Goal: Transaction & Acquisition: Purchase product/service

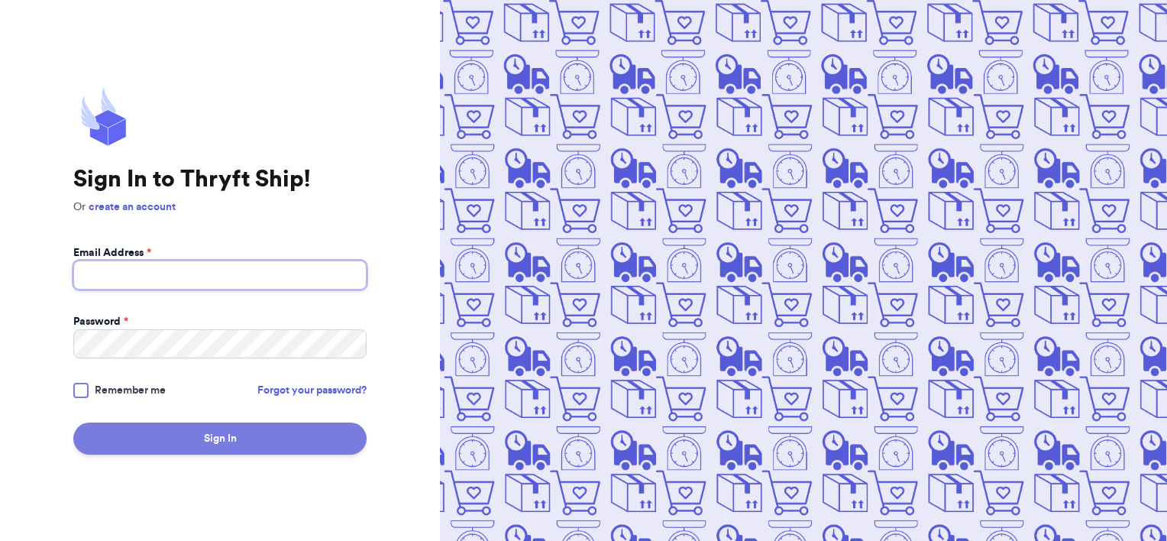
type input "[EMAIL_ADDRESS][DOMAIN_NAME]"
click at [195, 440] on button "Sign In" at bounding box center [219, 438] width 293 height 32
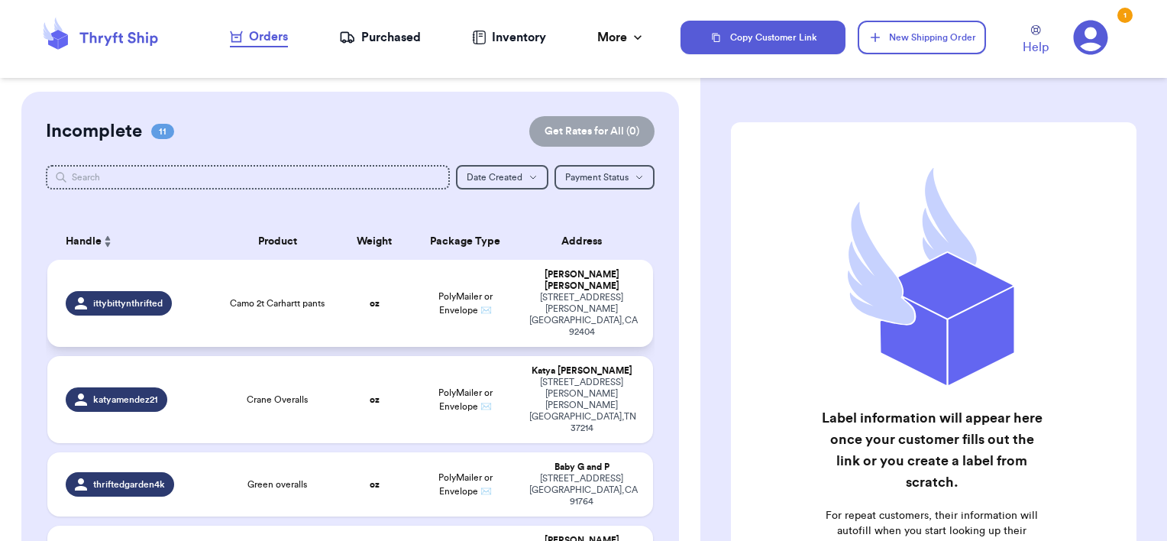
click at [269, 297] on span "Camo 2t Carhartt pants" at bounding box center [277, 303] width 95 height 12
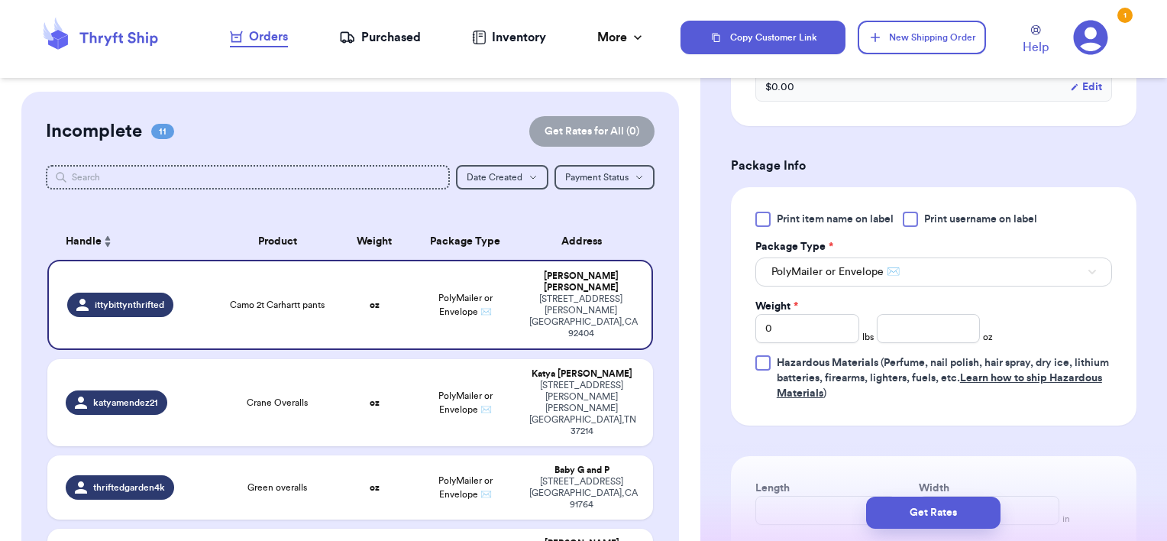
scroll to position [583, 0]
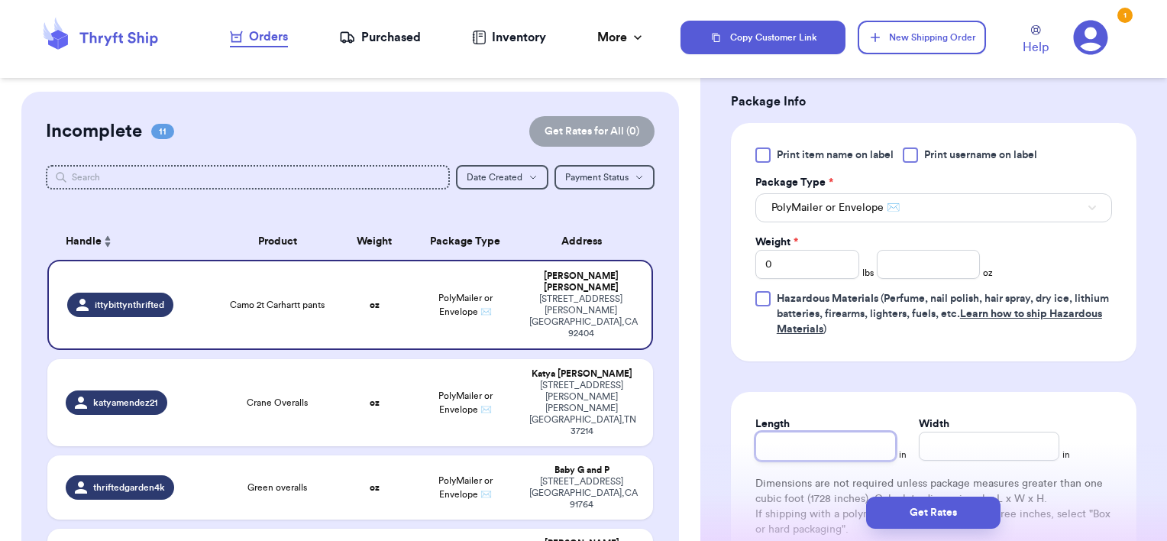
click at [816, 441] on input "Length" at bounding box center [825, 445] width 140 height 29
type input "1"
type input "10"
type input "1"
type input "14"
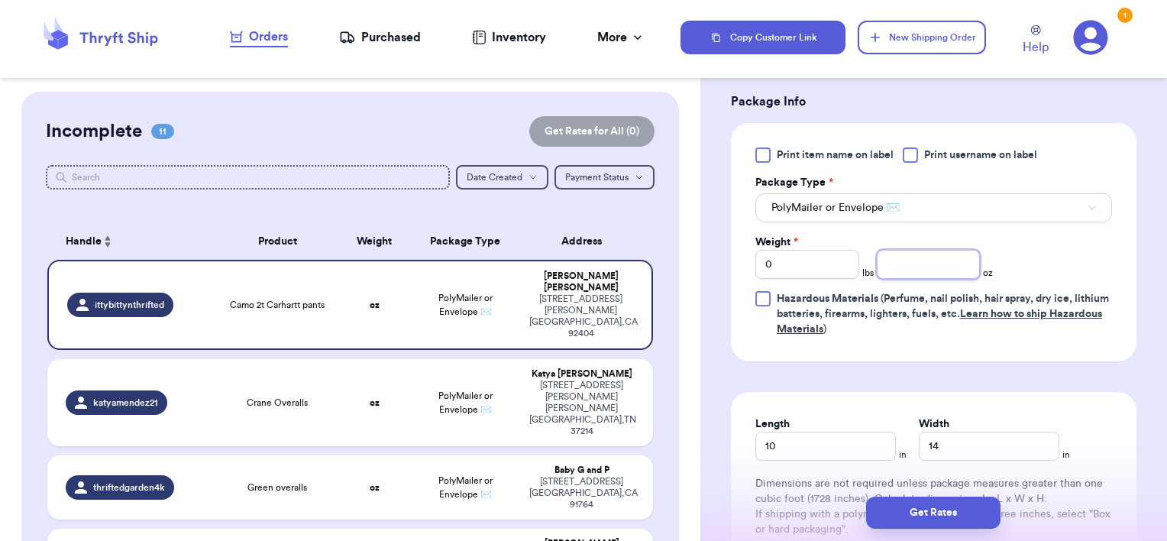
click at [931, 266] on input "number" at bounding box center [928, 264] width 104 height 29
type input "7"
click at [954, 510] on button "Get Rates" at bounding box center [933, 512] width 134 height 32
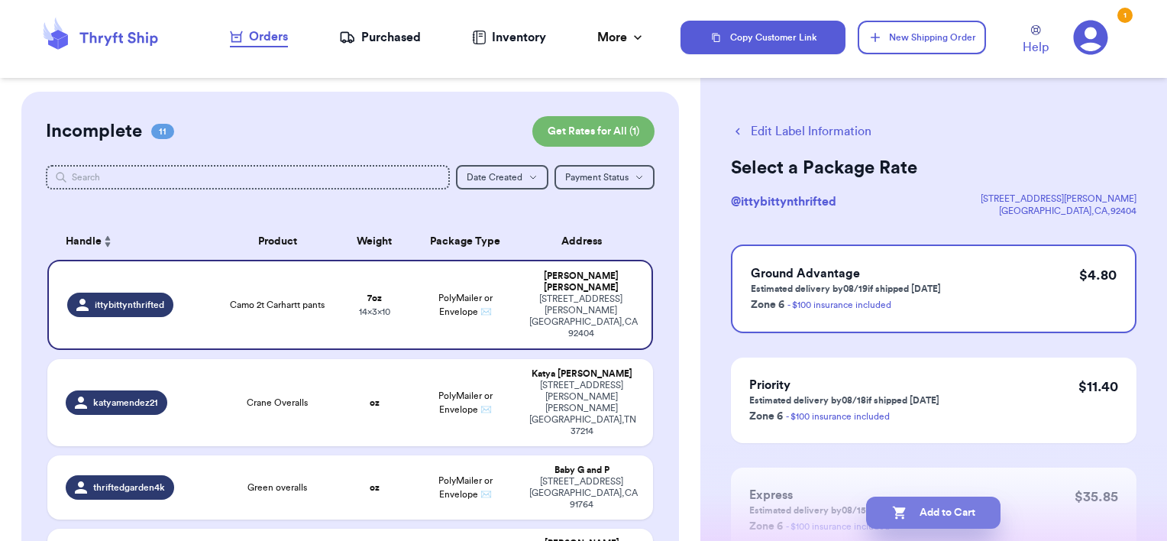
click at [907, 505] on button "Add to Cart" at bounding box center [933, 512] width 134 height 32
checkbox input "false"
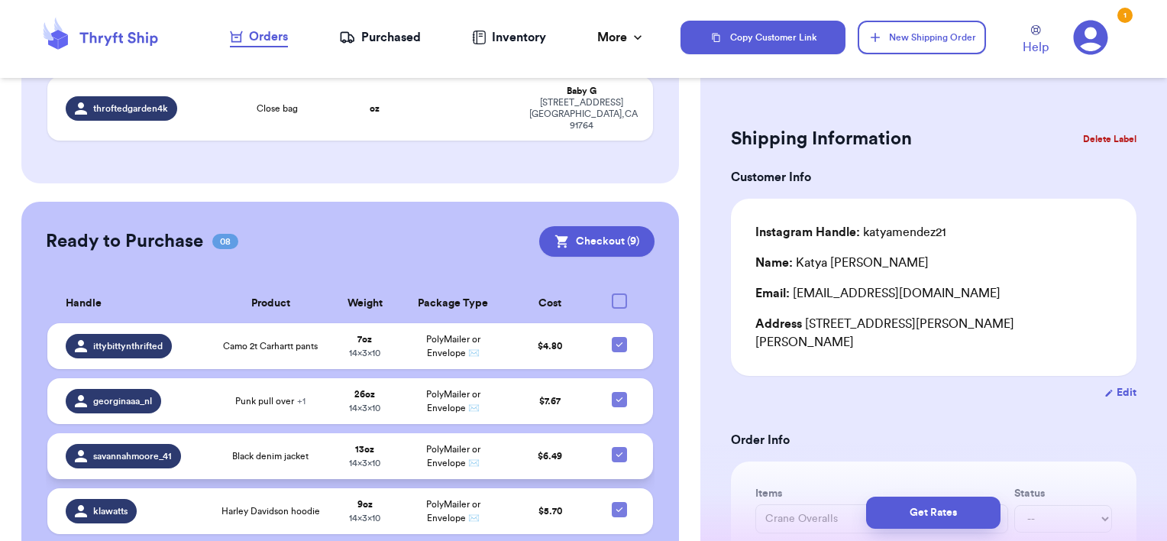
scroll to position [1016, 0]
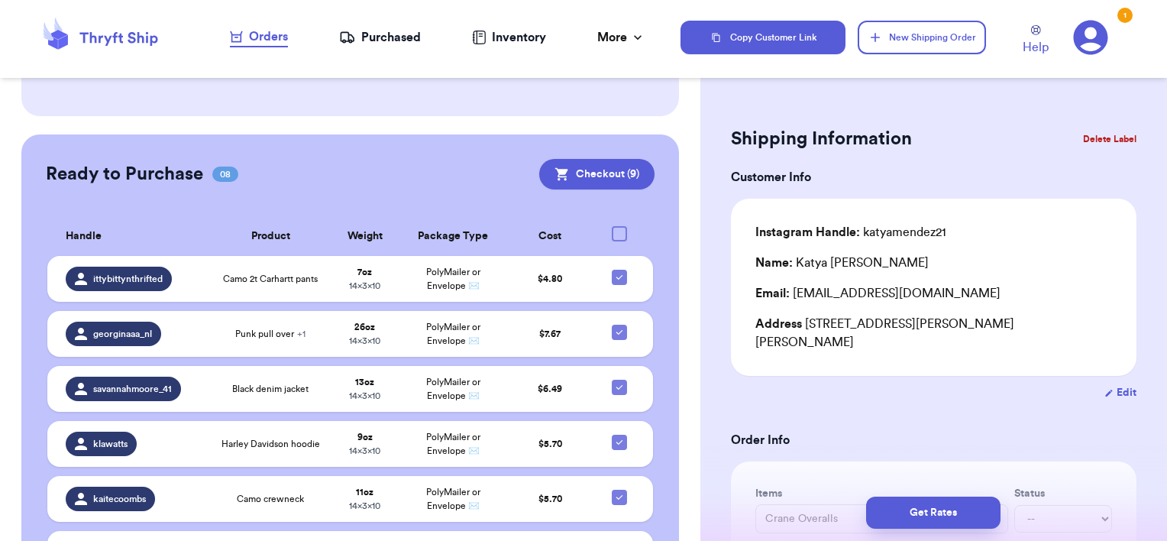
checkbox input "false"
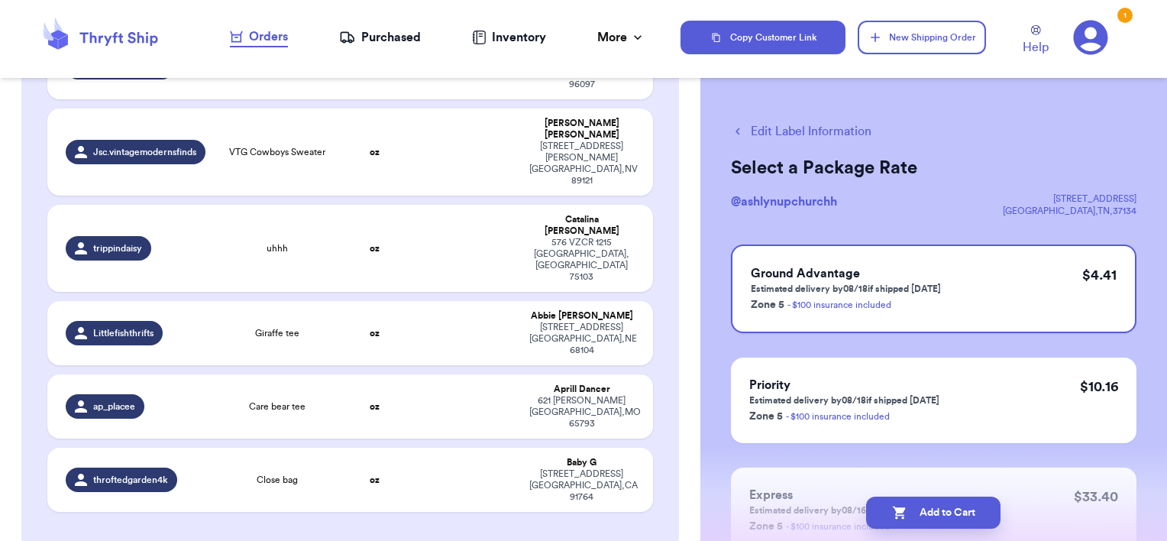
scroll to position [573, 0]
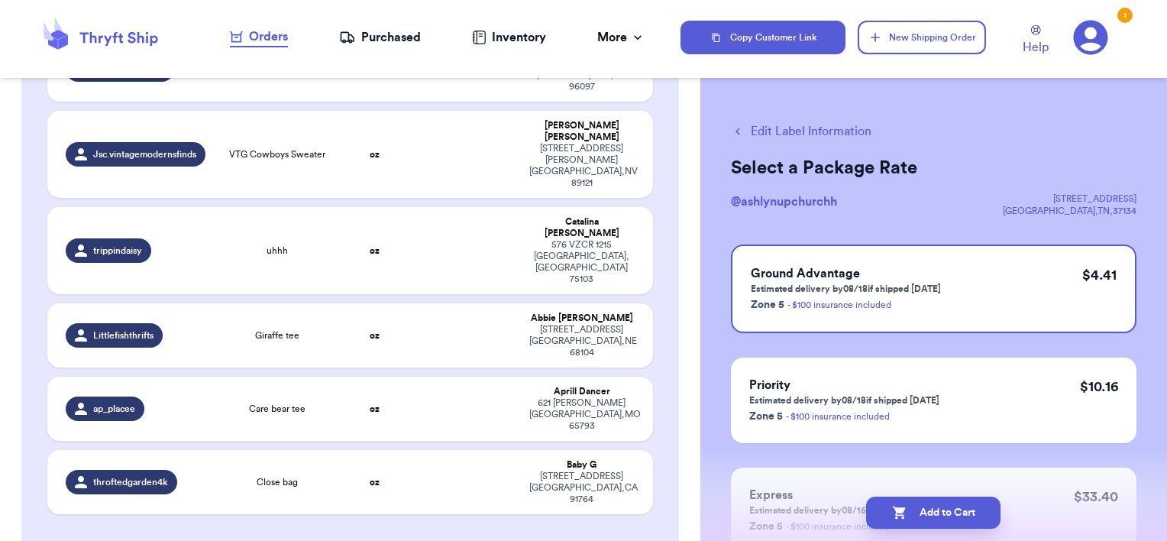
checkbox input "false"
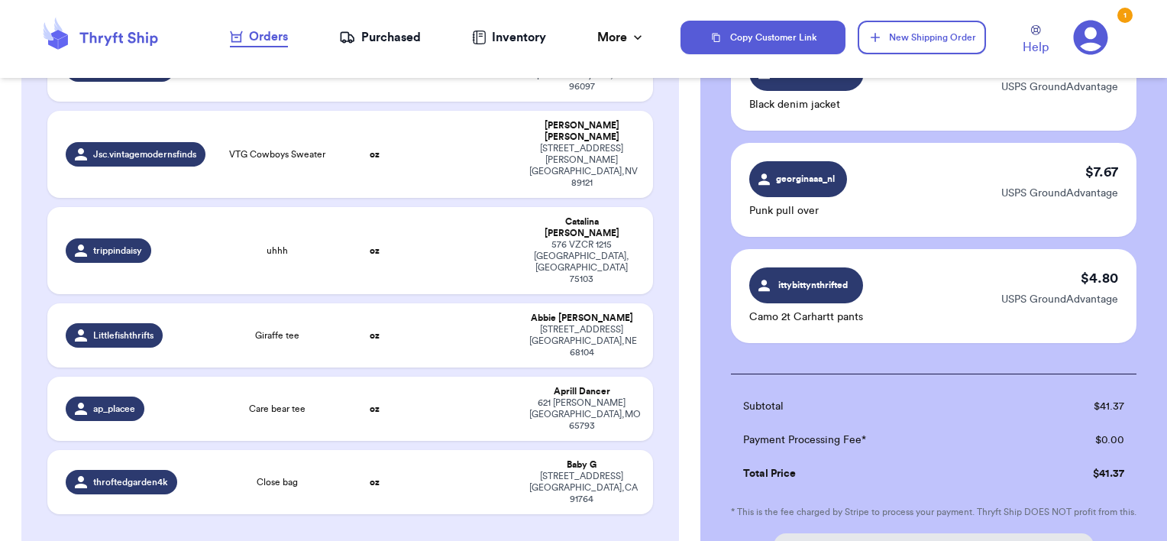
scroll to position [693, 0]
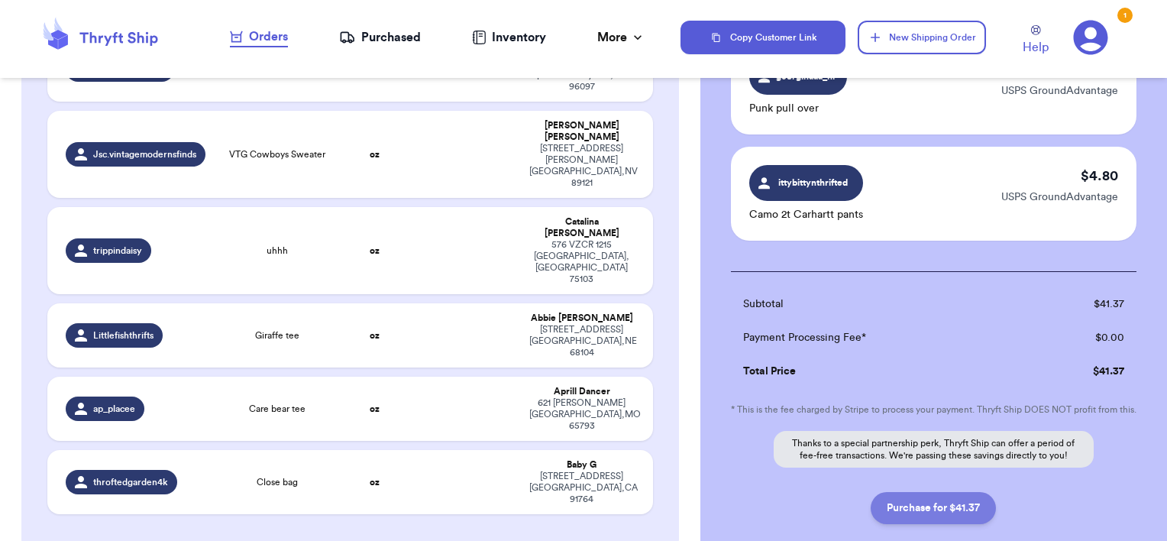
click at [886, 515] on button "Purchase for $41.37" at bounding box center [932, 508] width 125 height 32
checkbox input "false"
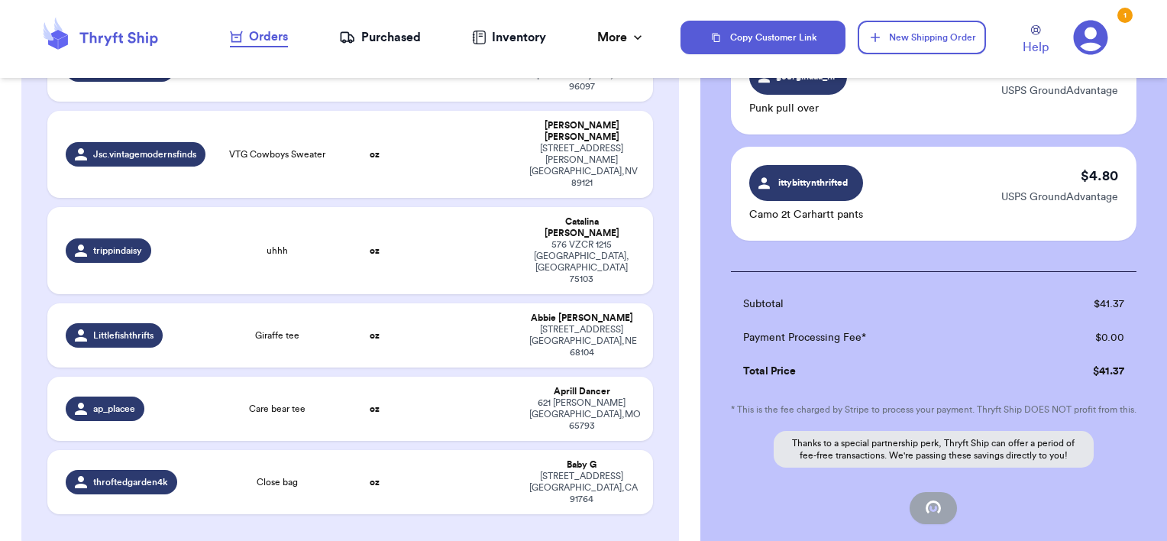
checkbox input "false"
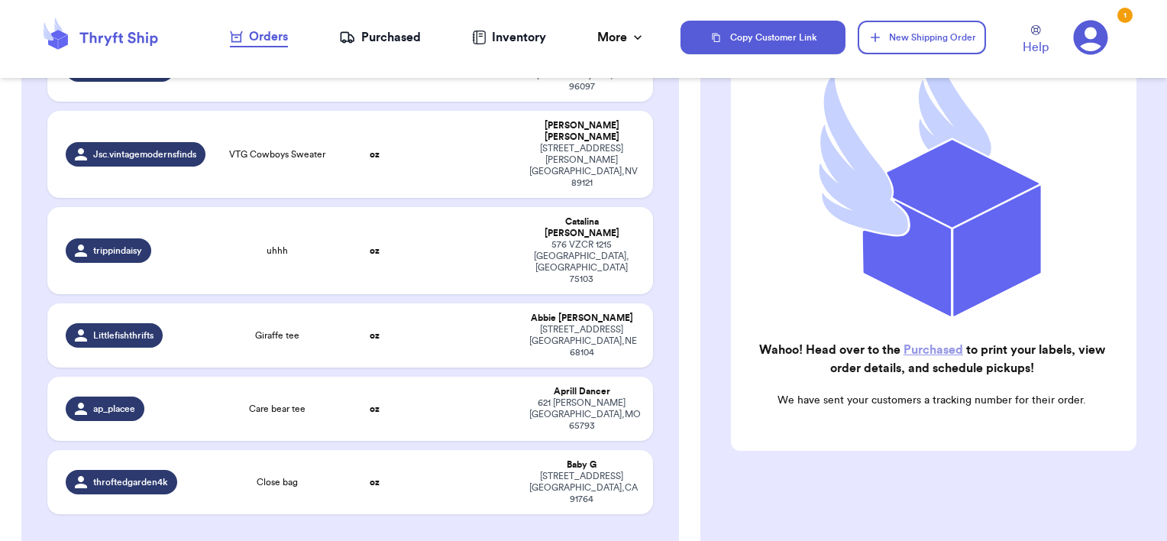
scroll to position [208, 0]
click at [932, 345] on link "Purchased" at bounding box center [933, 351] width 60 height 12
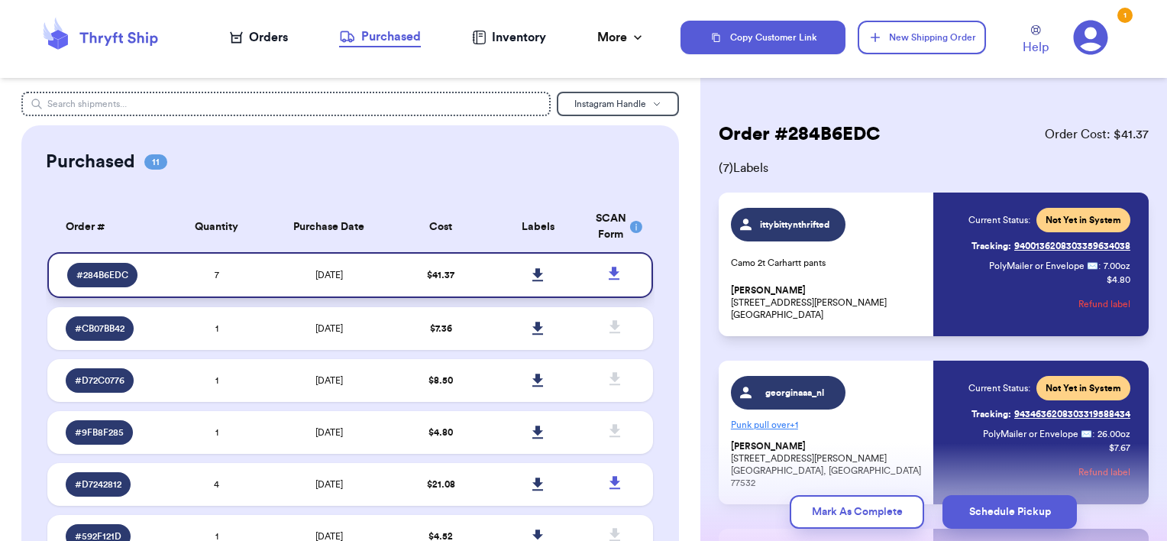
click at [532, 276] on icon at bounding box center [537, 275] width 11 height 14
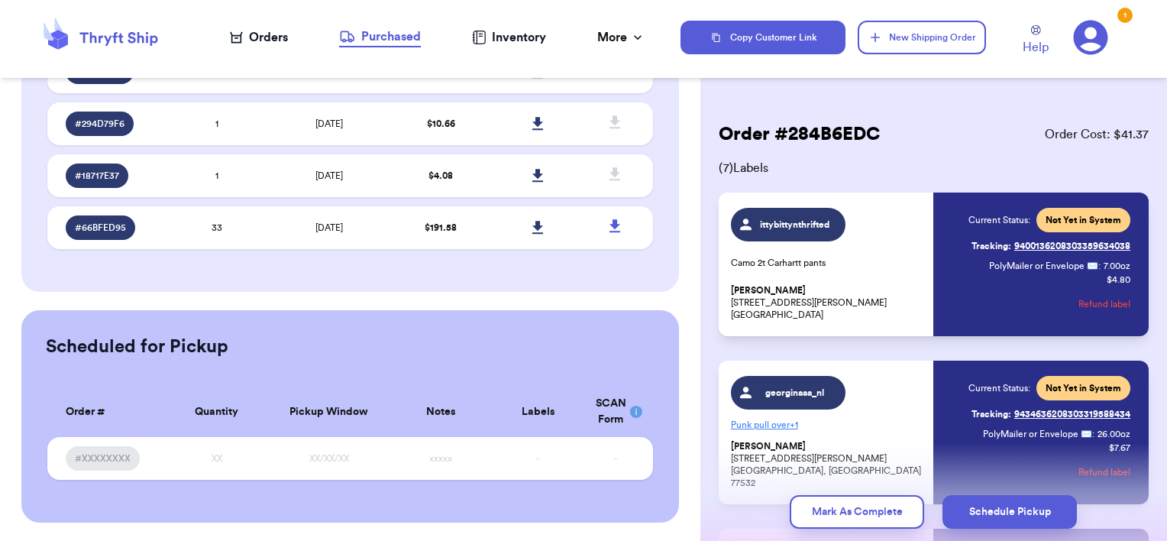
scroll to position [571, 0]
